Goal: Check status

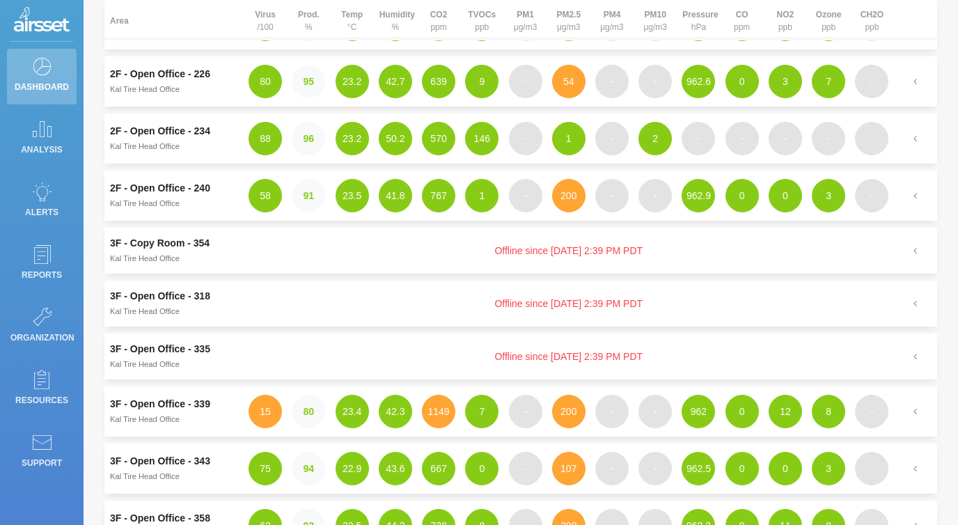
scroll to position [470, 0]
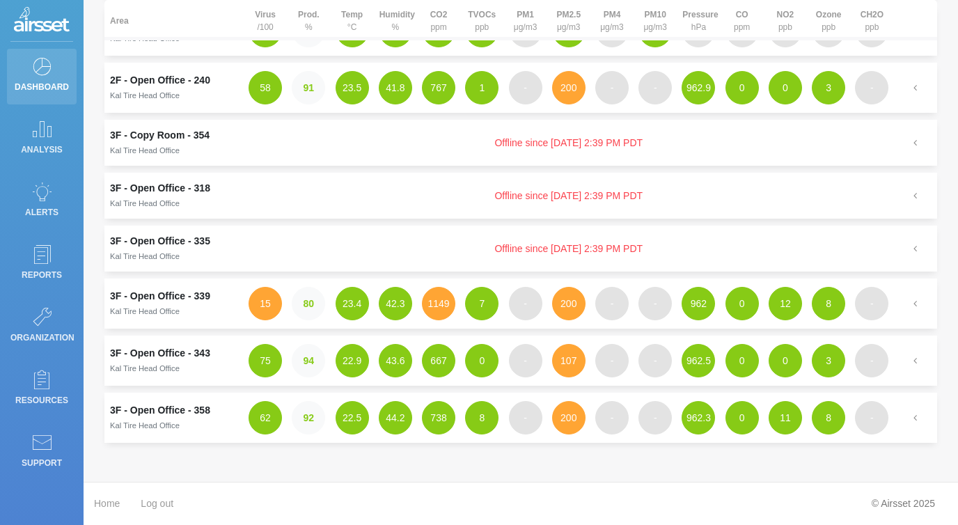
click at [39, 70] on icon at bounding box center [41, 65] width 21 height 19
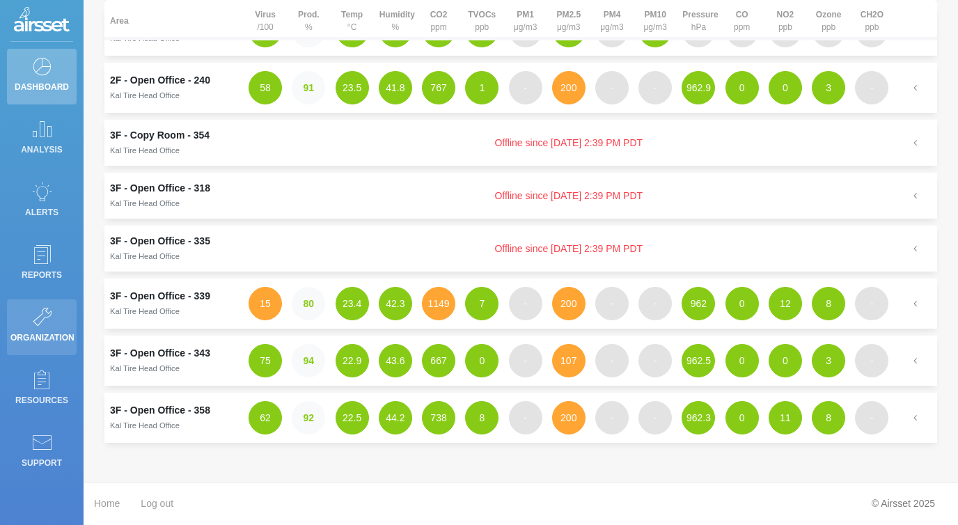
click at [40, 318] on icon at bounding box center [41, 316] width 21 height 19
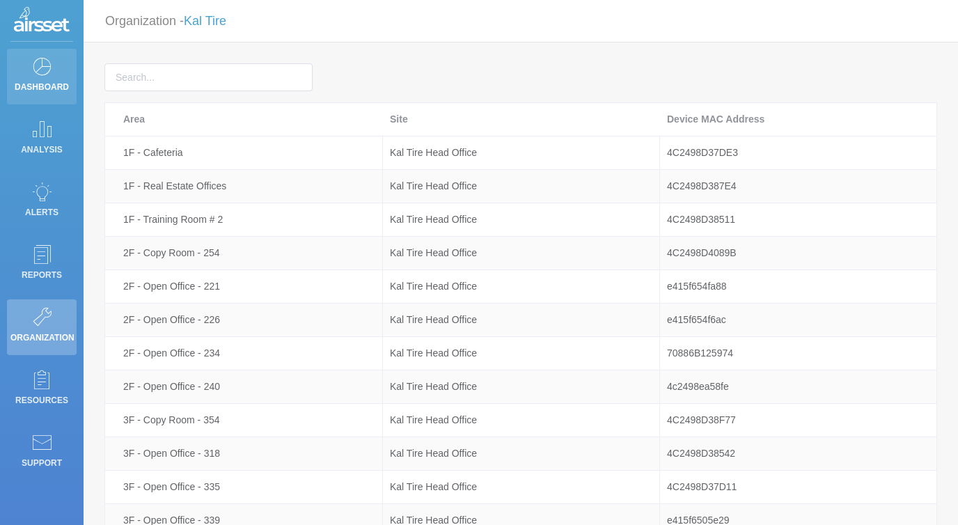
click at [31, 64] on icon at bounding box center [41, 65] width 21 height 19
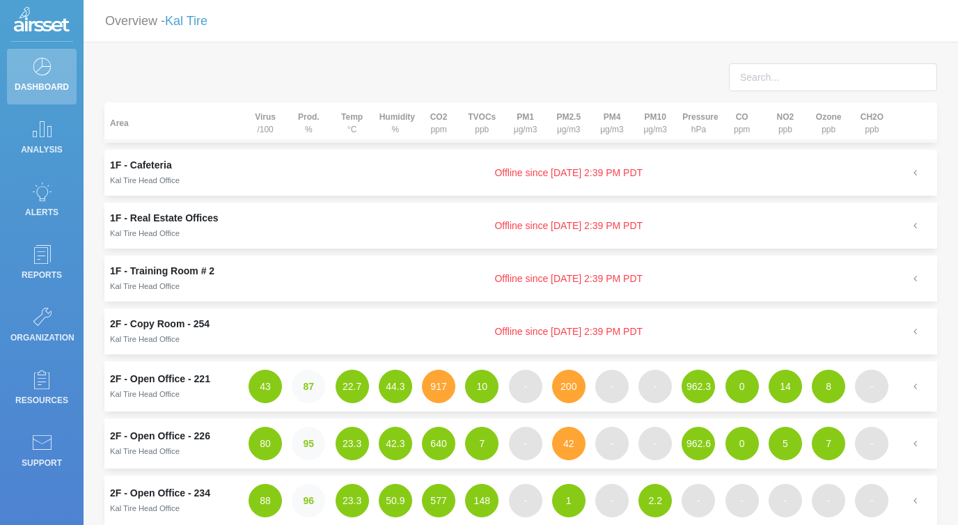
drag, startPoint x: 630, startPoint y: 174, endPoint x: 446, endPoint y: 172, distance: 183.8
click at [446, 172] on td "Offline since [DATE] 2:39 PM PDT" at bounding box center [569, 173] width 650 height 46
copy td "Offline since [DATE] 2:39 PM PDT"
